Goal: Information Seeking & Learning: Find specific fact

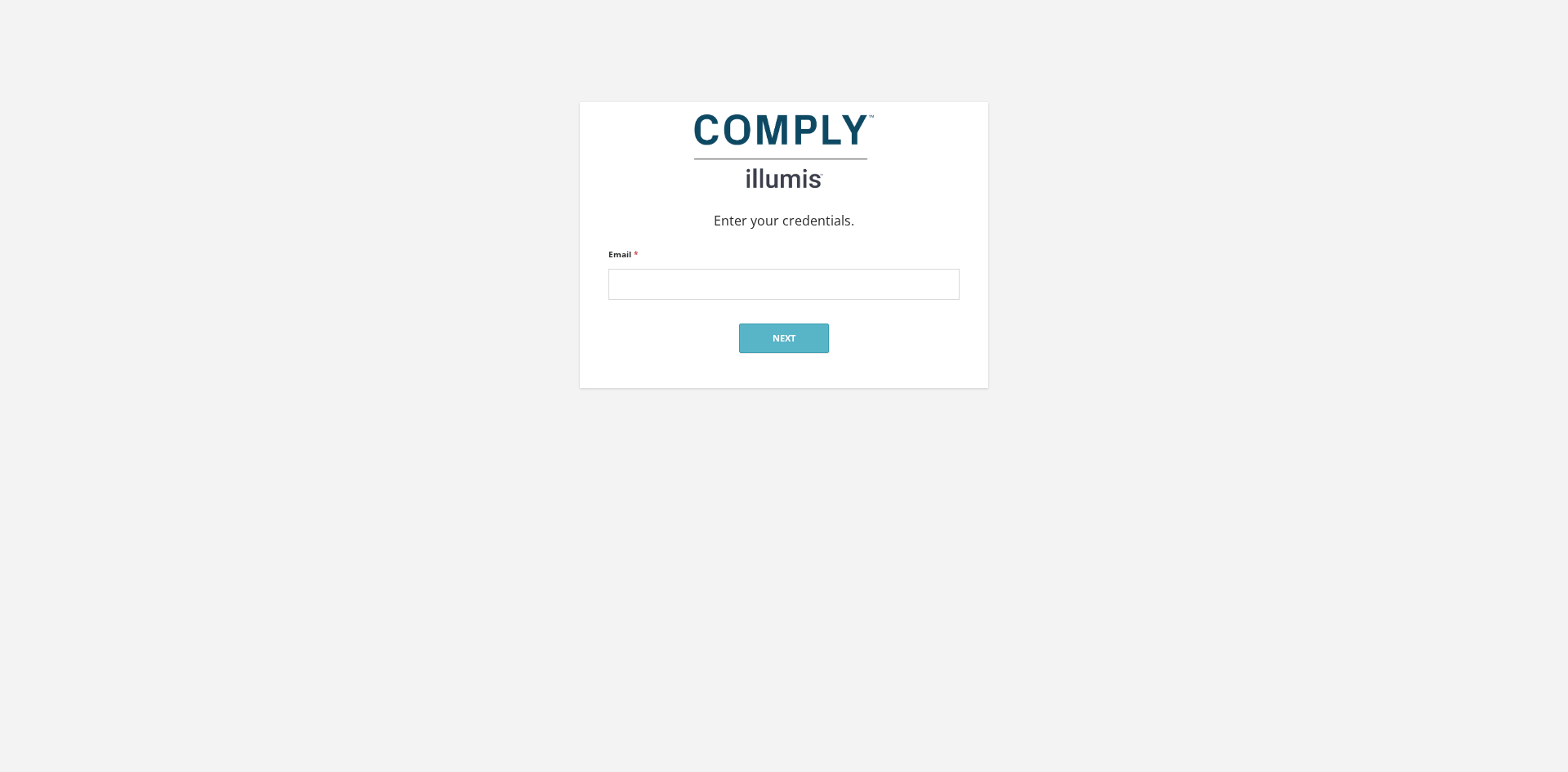
click at [702, 268] on div "Email *" at bounding box center [784, 271] width 351 height 56
click at [698, 282] on input "Email *" at bounding box center [784, 284] width 351 height 31
type input "lindsay@jonesmandel.com"
click at [765, 336] on button "Next" at bounding box center [784, 338] width 90 height 29
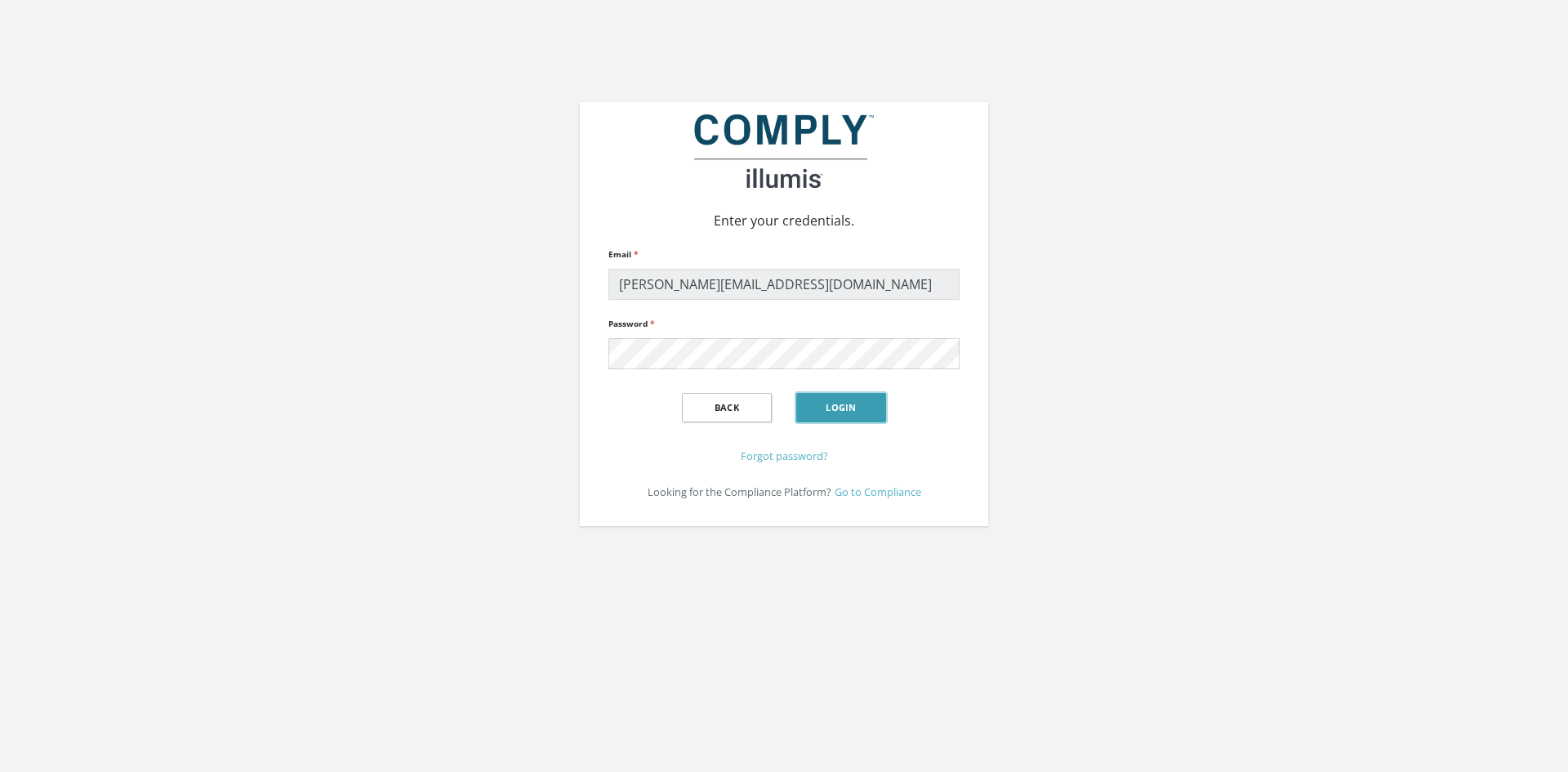
click at [825, 401] on button "Login" at bounding box center [841, 408] width 90 height 29
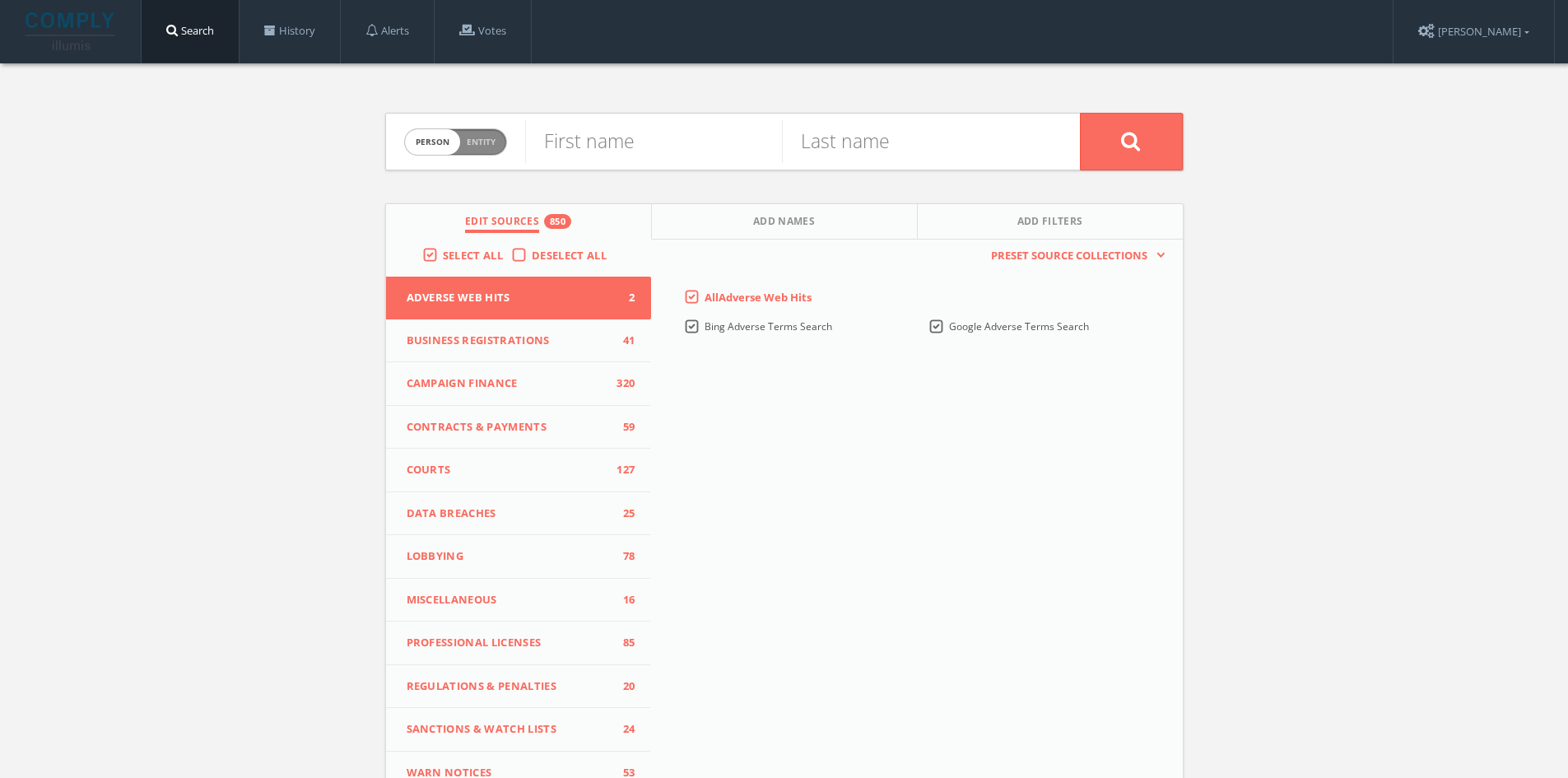
click at [505, 151] on form "Person Entity person First name Last name" at bounding box center [784, 142] width 798 height 57
click at [499, 147] on span "Person Entity" at bounding box center [455, 143] width 101 height 26
checkbox input "true"
click at [628, 152] on input "text" at bounding box center [802, 142] width 555 height 43
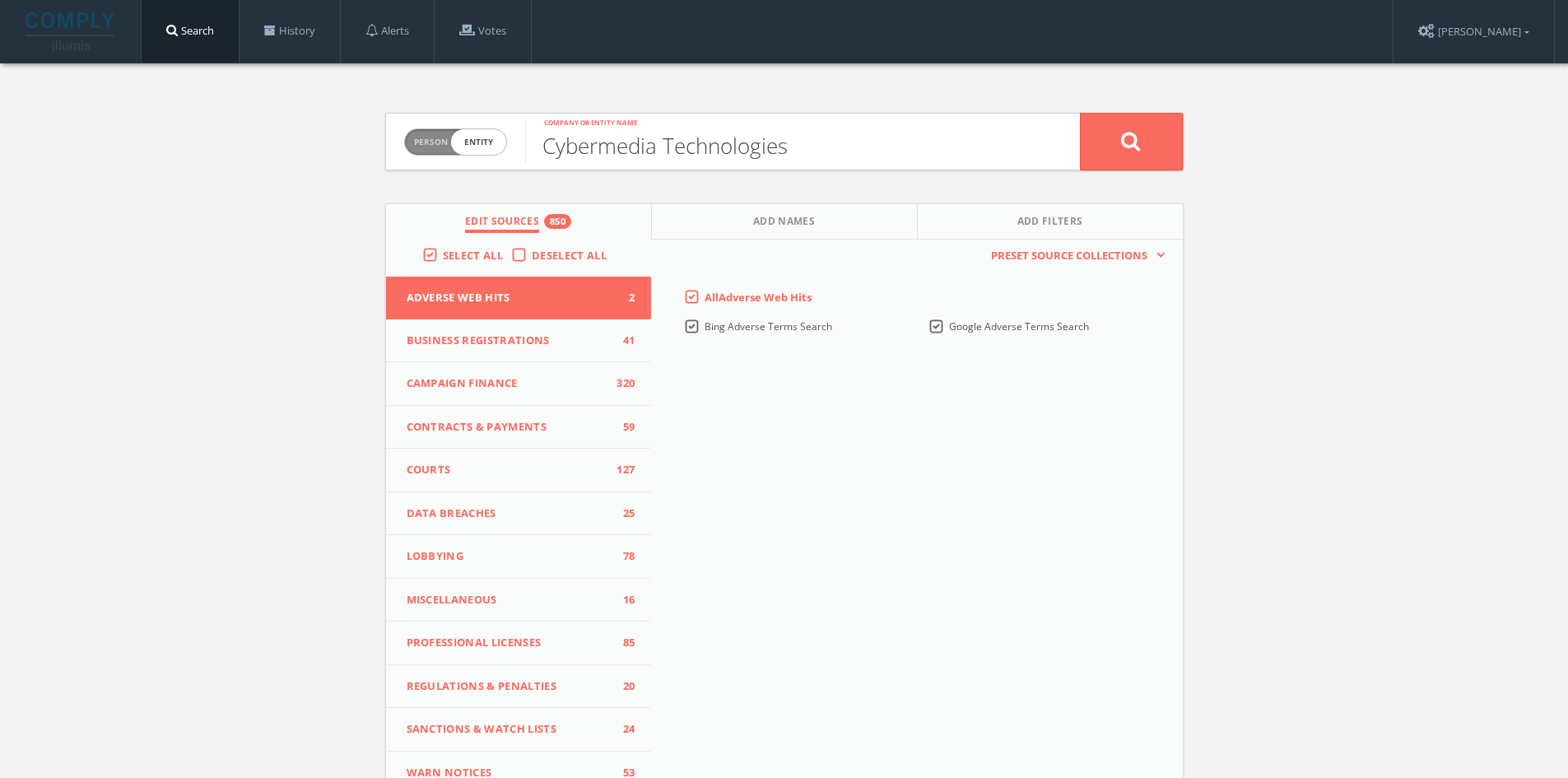
type input "Cybermedia Technologies"
click at [1080, 113] on button at bounding box center [1131, 142] width 103 height 57
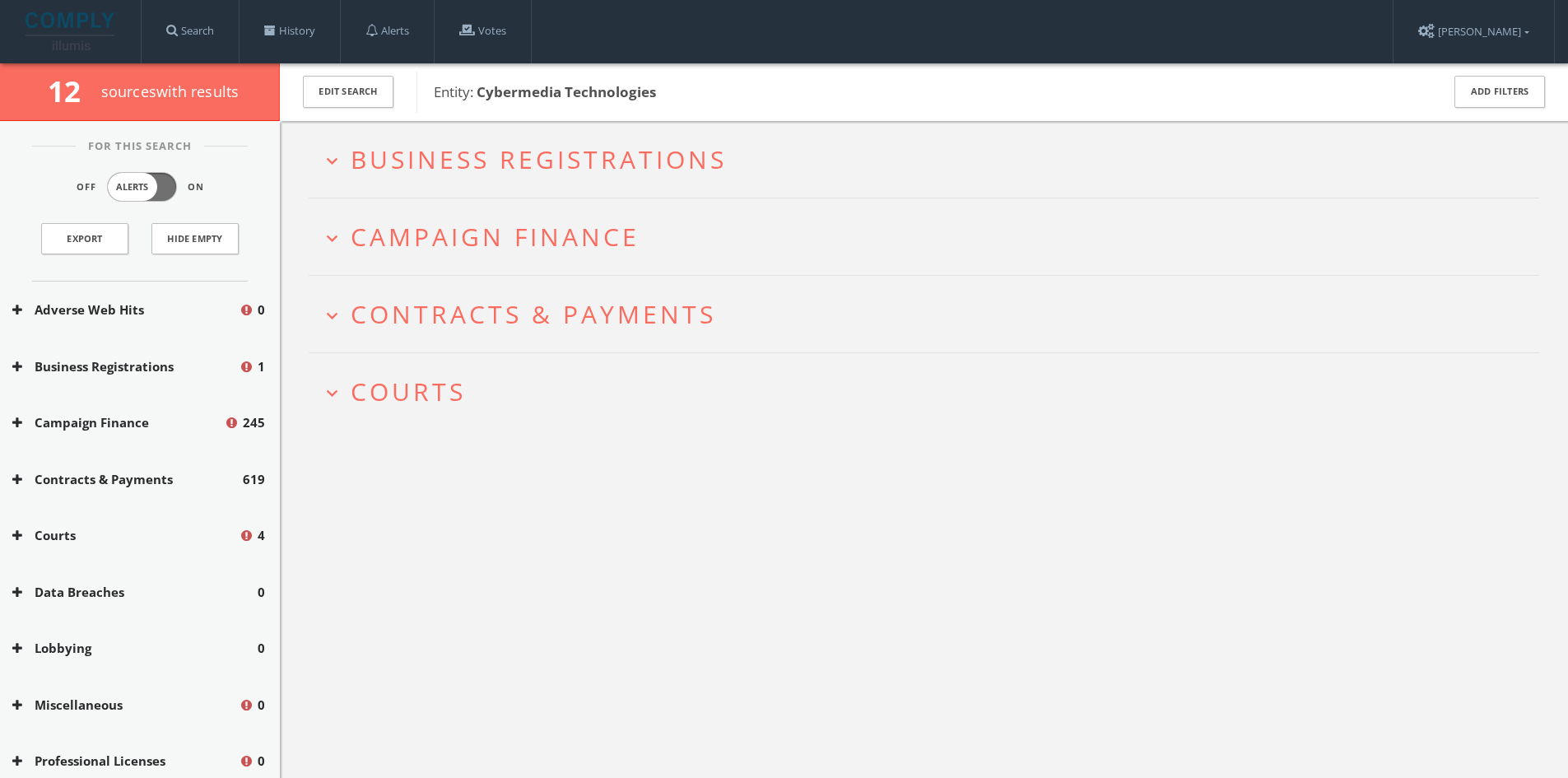
click at [346, 163] on button "expand_more Business Registrations" at bounding box center [930, 158] width 1218 height 27
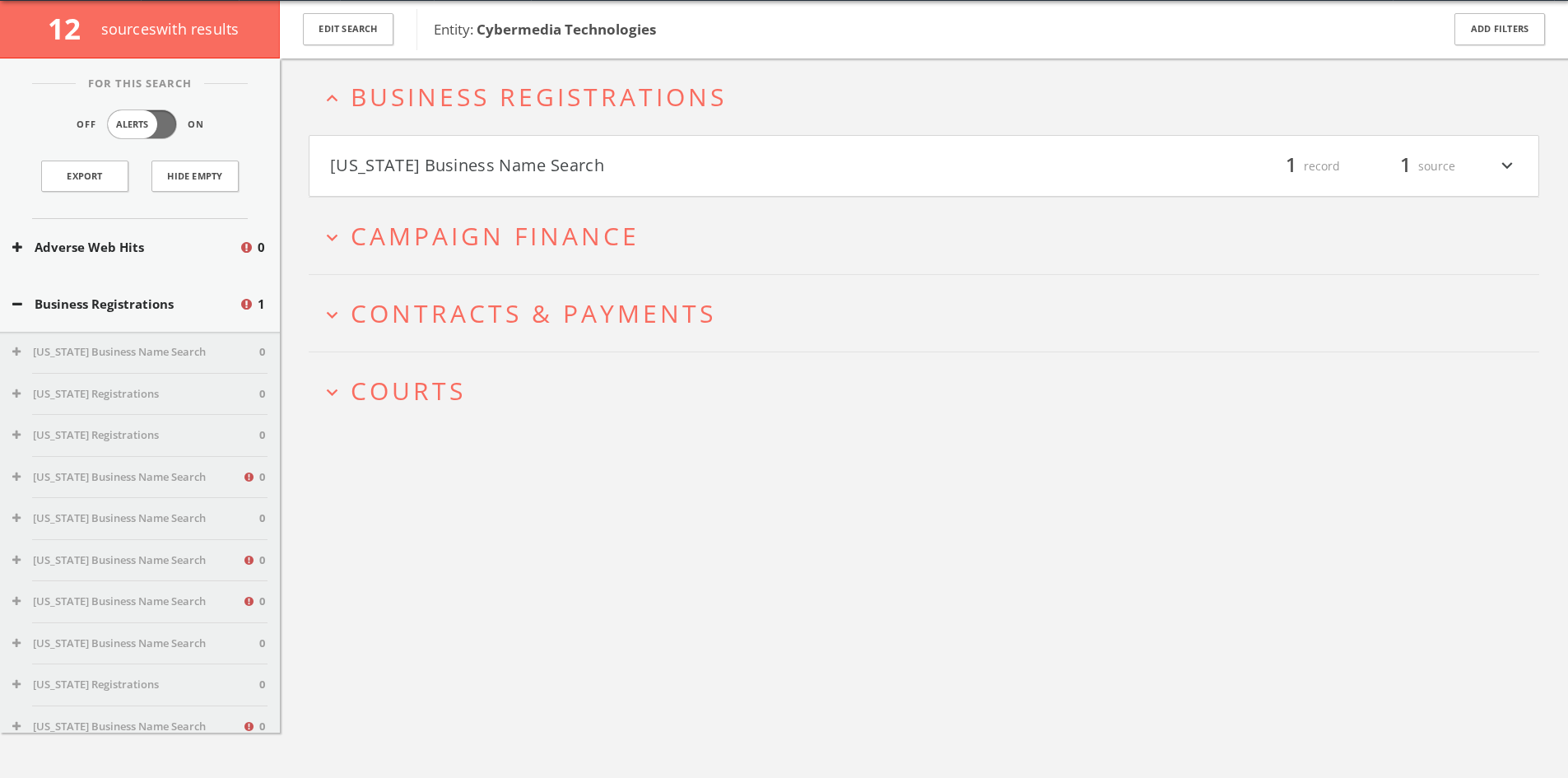
scroll to position [63, 0]
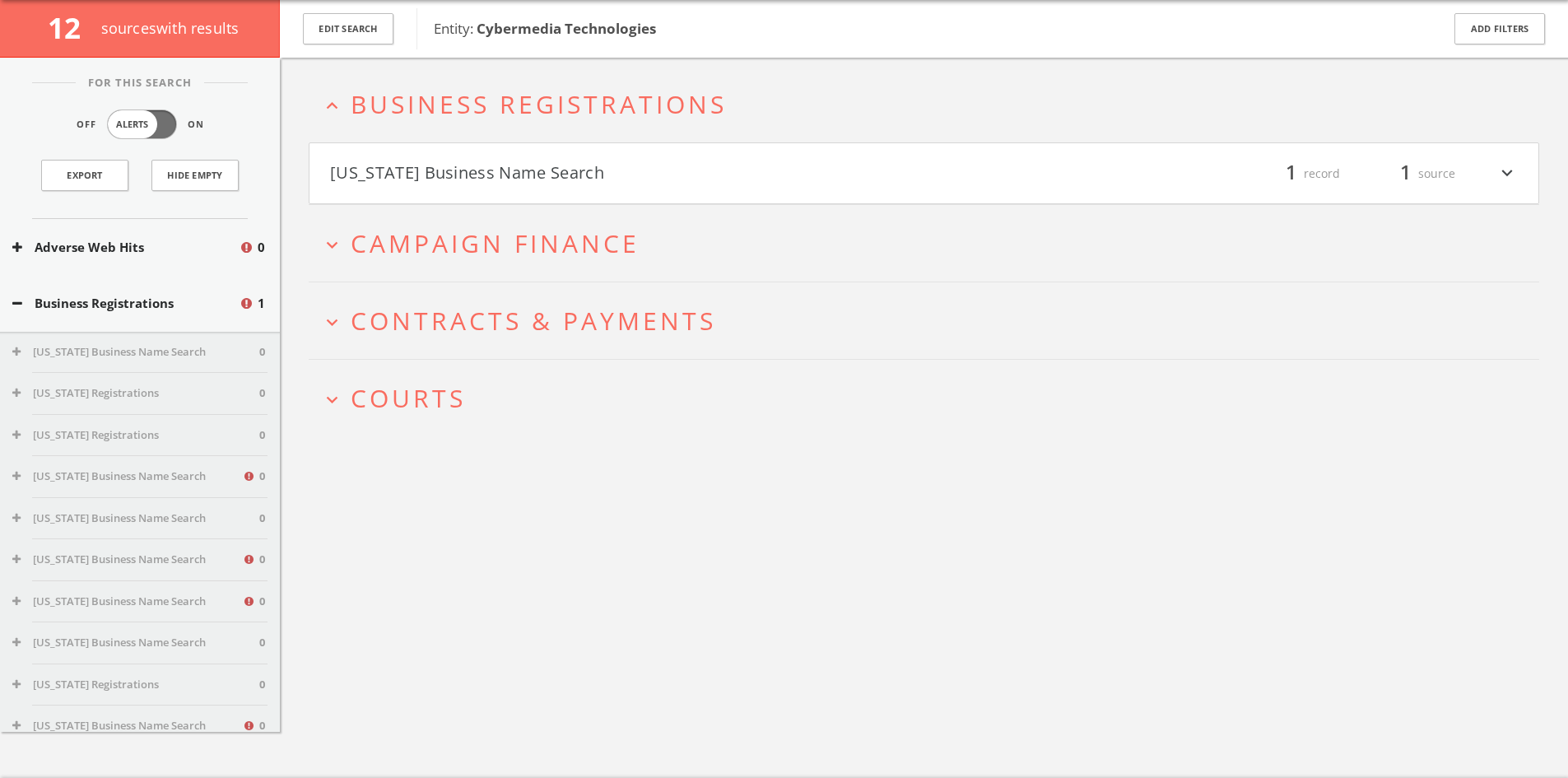
click at [1276, 181] on div "1 record" at bounding box center [1290, 173] width 99 height 28
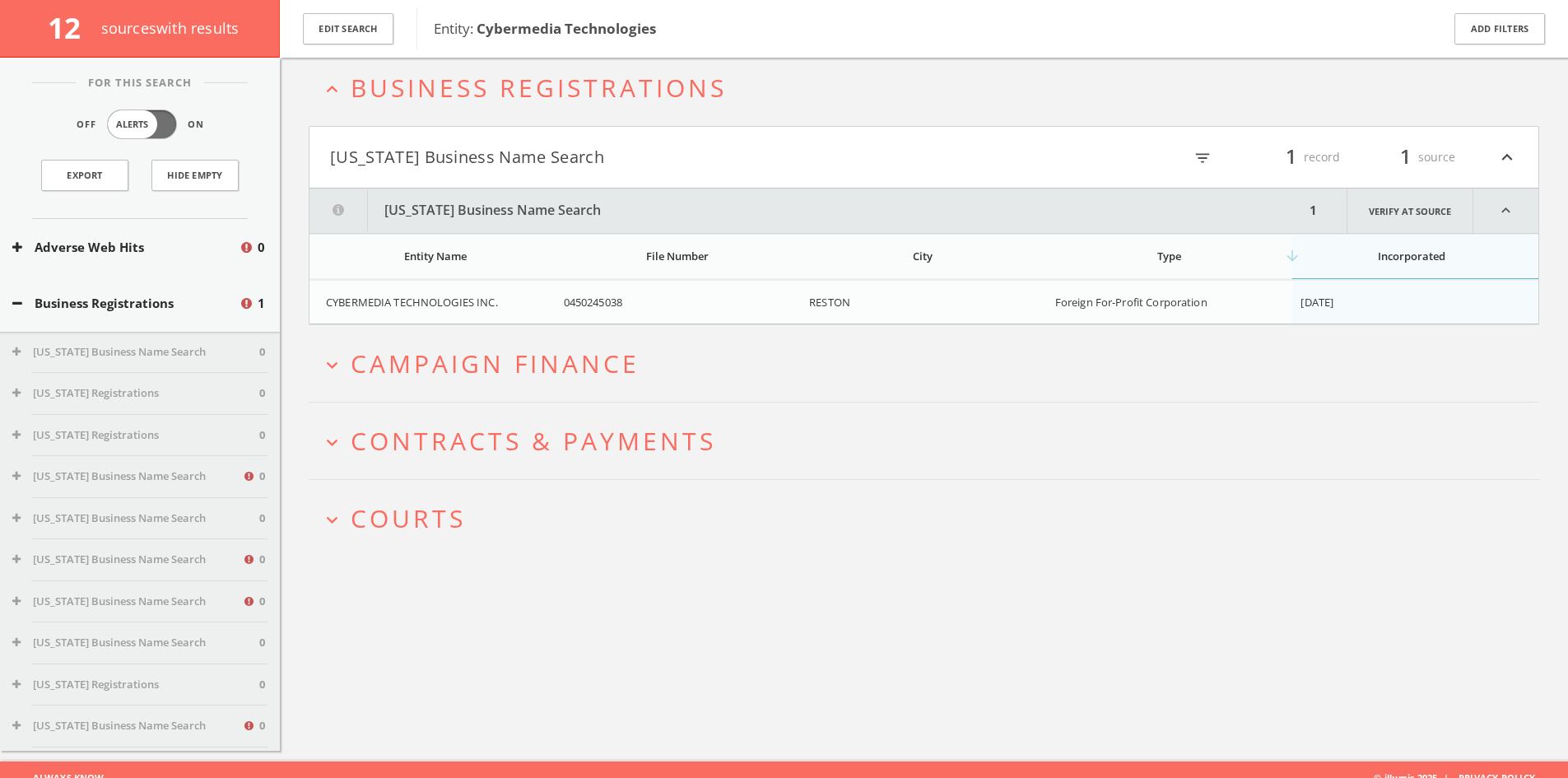
scroll to position [96, 0]
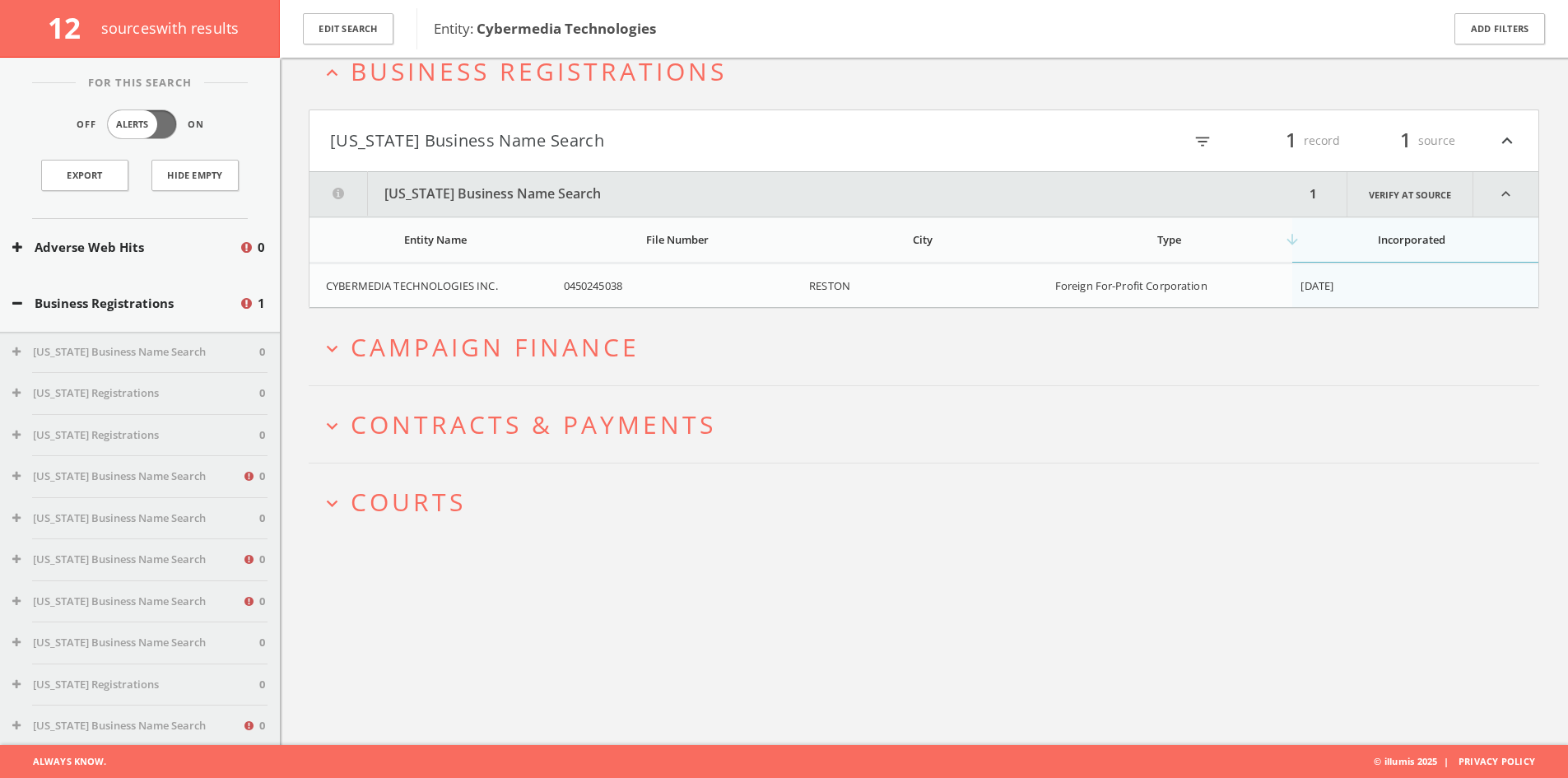
click at [510, 347] on span "Campaign Finance" at bounding box center [495, 346] width 289 height 33
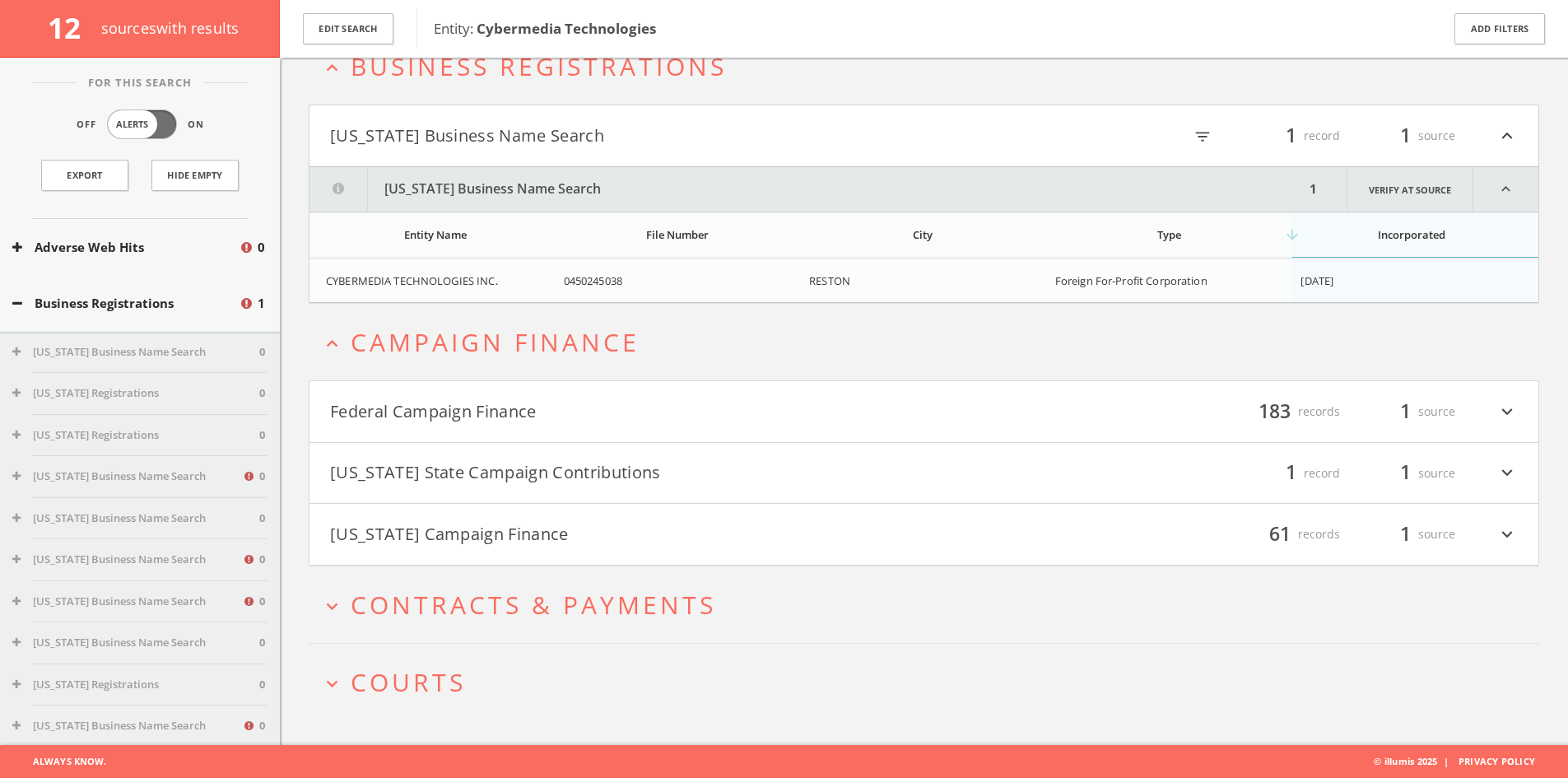
click at [510, 346] on span "Campaign Finance" at bounding box center [495, 342] width 289 height 33
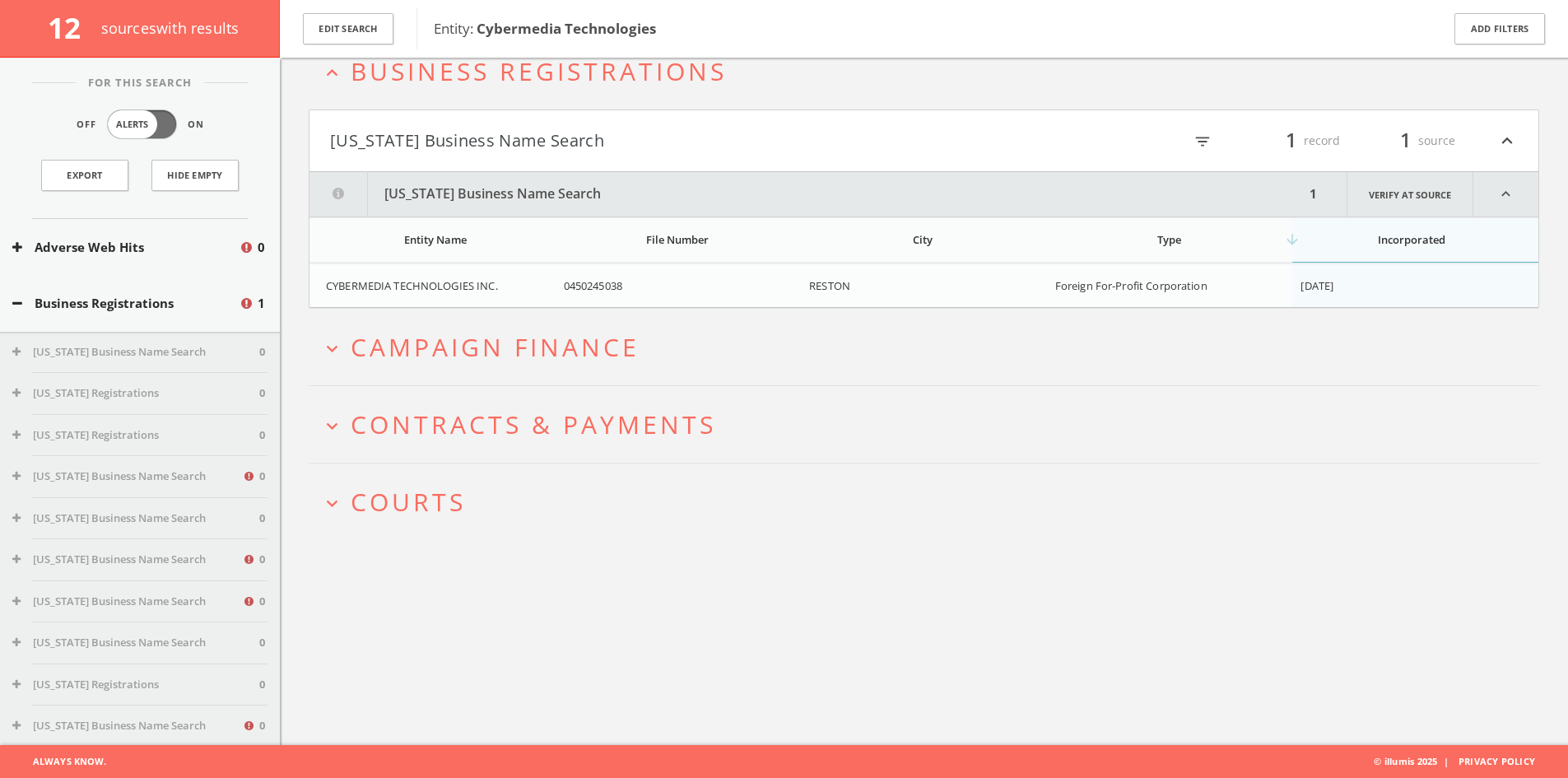
click at [508, 421] on span "Contracts & Payments" at bounding box center [533, 424] width 366 height 33
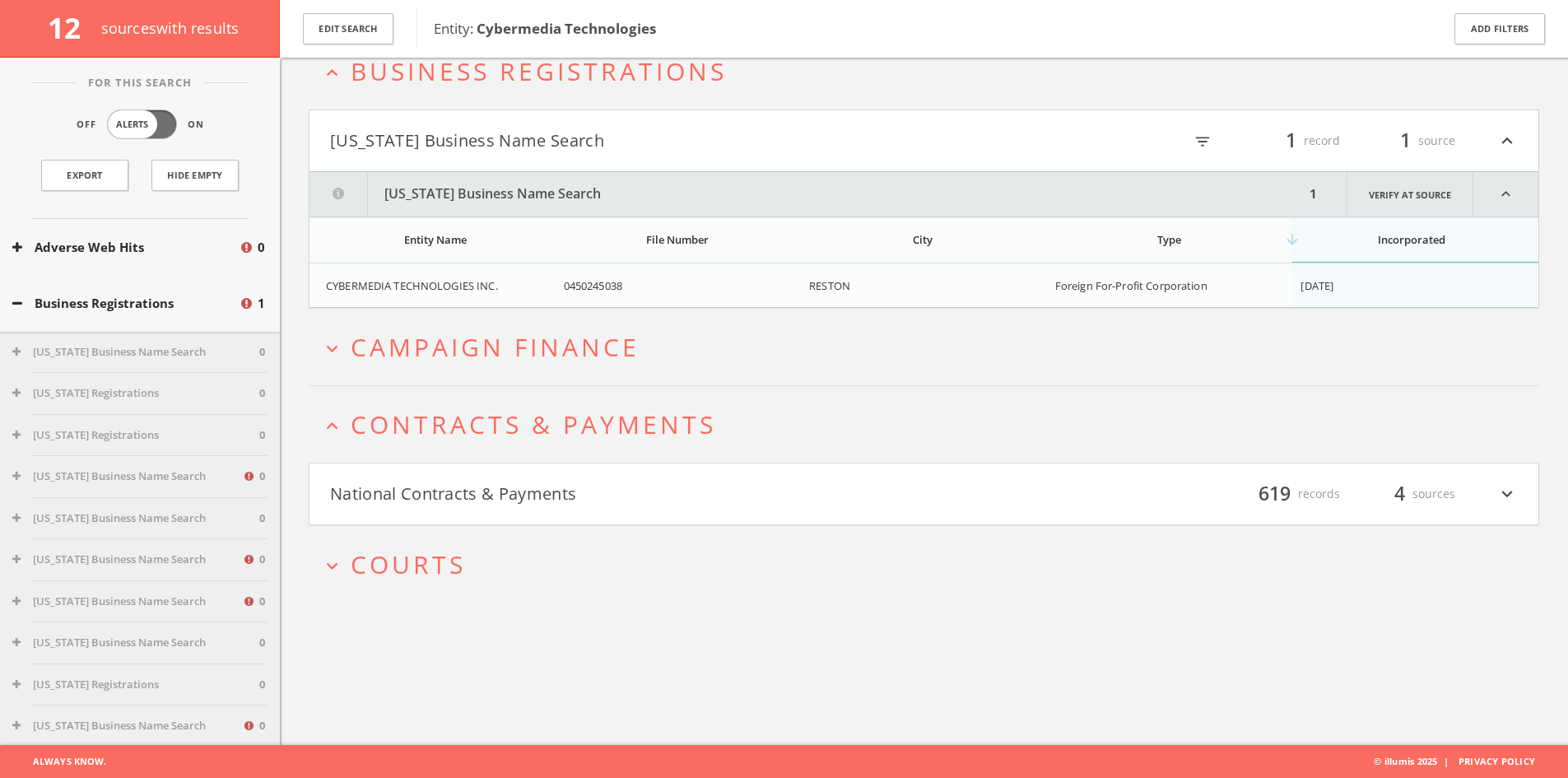
click at [508, 421] on span "Contracts & Payments" at bounding box center [533, 424] width 366 height 33
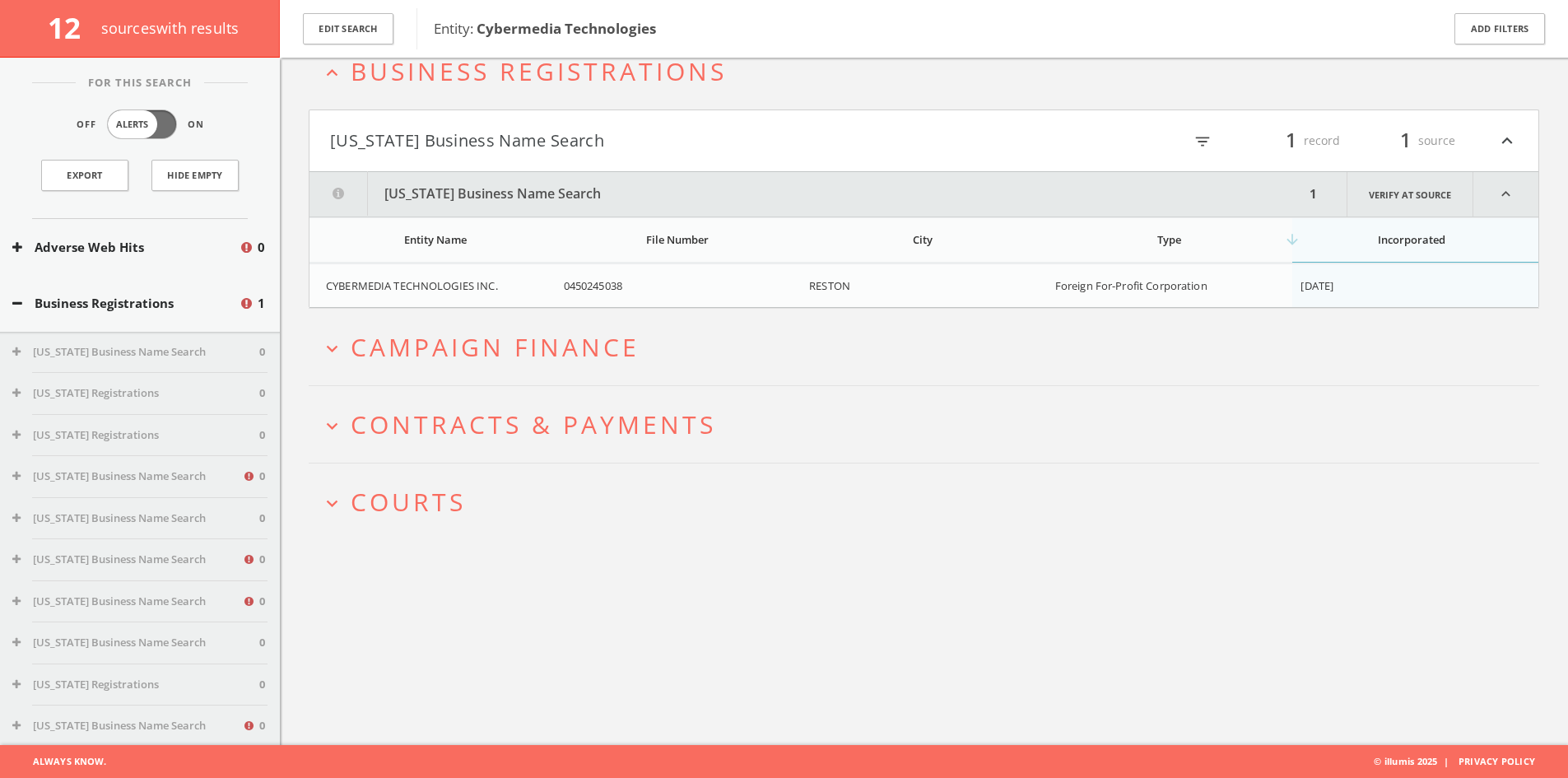
click at [458, 500] on span "Courts" at bounding box center [408, 502] width 115 height 33
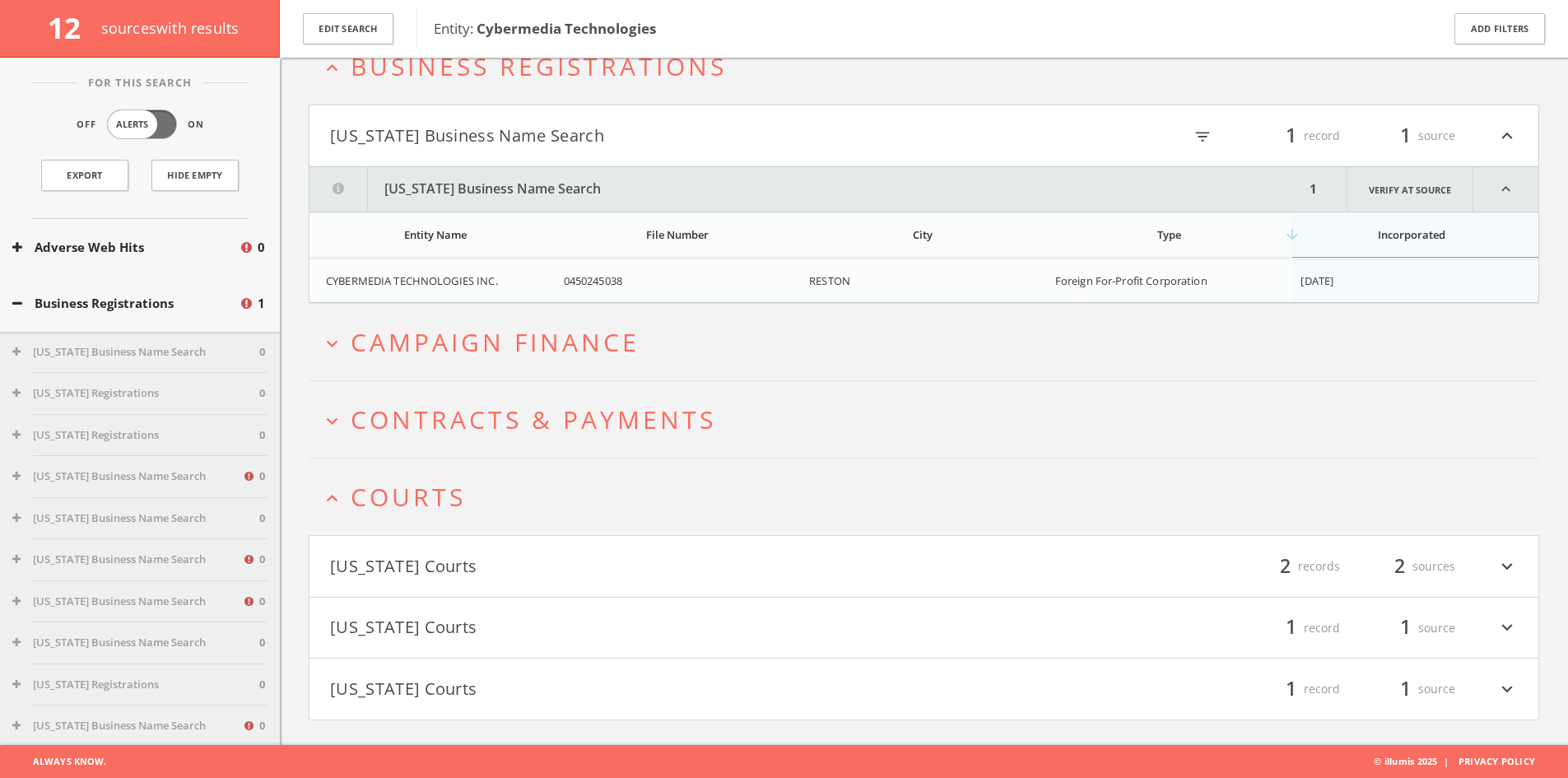
click at [458, 493] on span "Courts" at bounding box center [408, 496] width 115 height 33
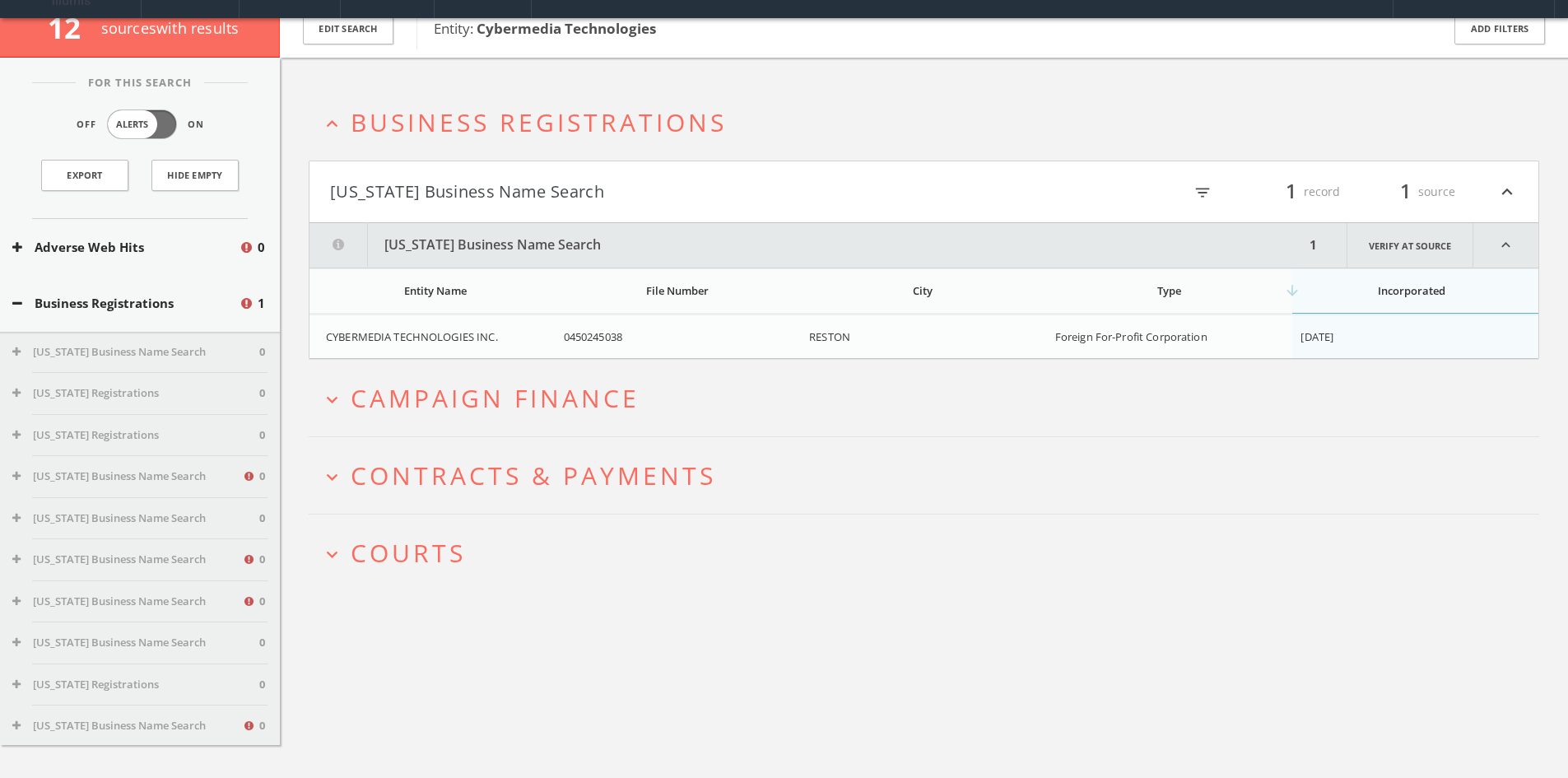
scroll to position [0, 0]
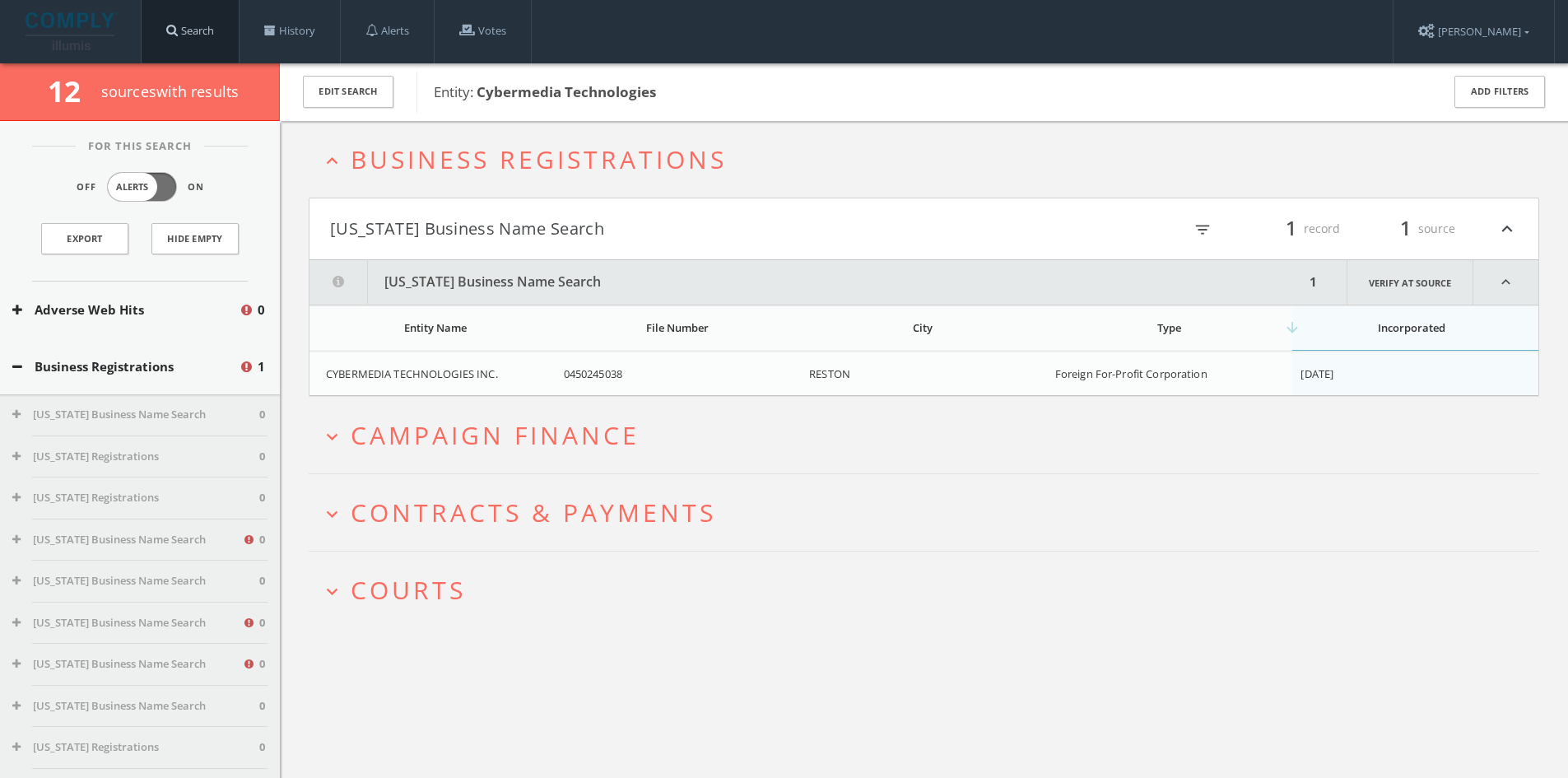
click at [227, 33] on link "Search" at bounding box center [190, 31] width 97 height 63
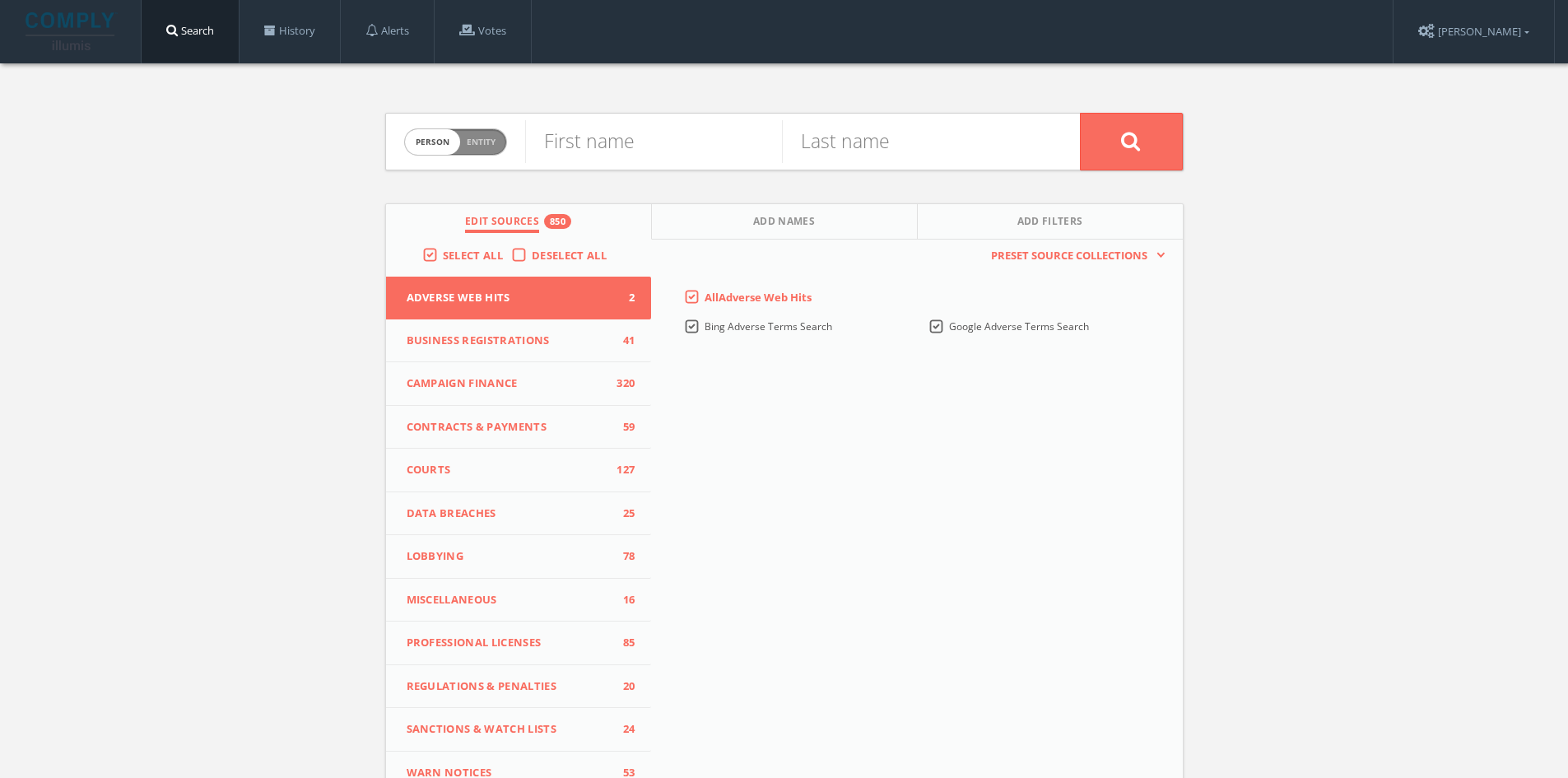
click at [470, 142] on span "Entity" at bounding box center [481, 142] width 29 height 12
checkbox input "true"
click at [606, 160] on input "text" at bounding box center [802, 142] width 555 height 43
type input "[PERSON_NAME] Defense"
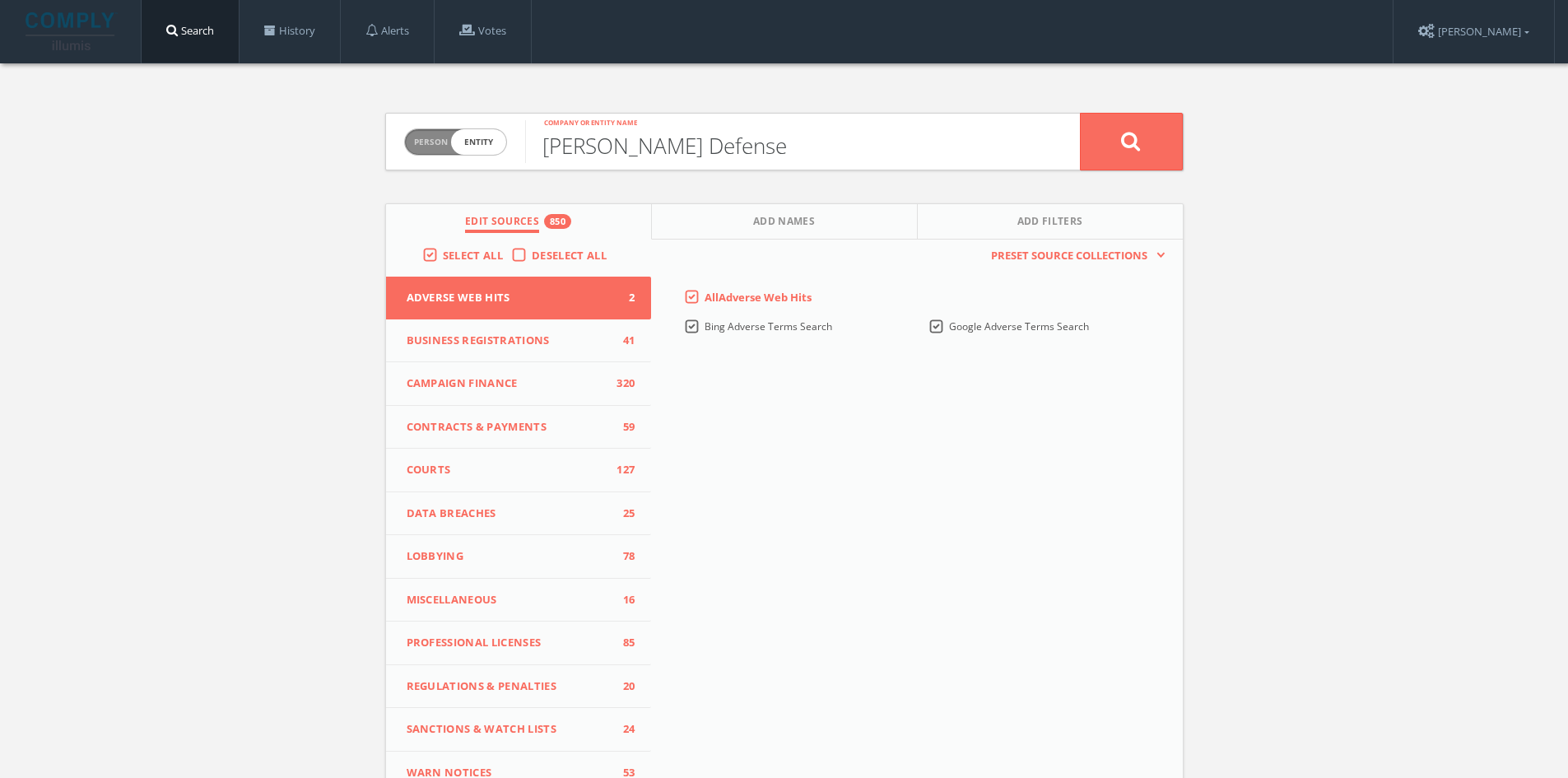
click at [1080, 113] on button at bounding box center [1131, 142] width 103 height 57
